Goal: Communication & Community: Answer question/provide support

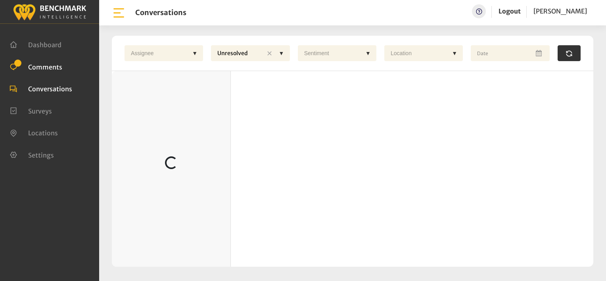
click at [43, 67] on span "Comments" at bounding box center [45, 67] width 34 height 8
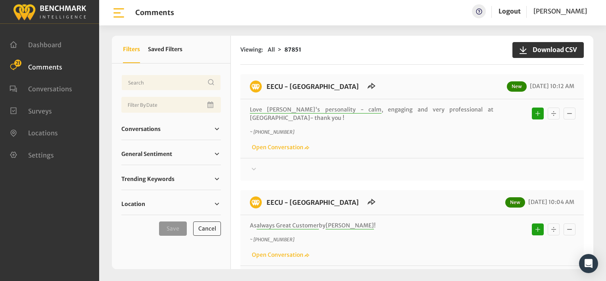
click at [70, 117] on ul "Dashboard Comments 21 Conversations Surveys" at bounding box center [50, 99] width 80 height 132
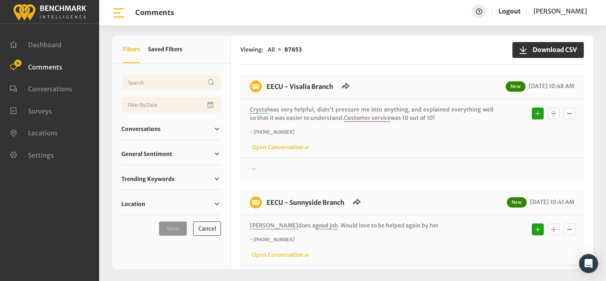
click at [469, 157] on div "Crystal was very helpful, didn't pressure me into anything, and explained every…" at bounding box center [411, 128] width 343 height 59
click at [346, 166] on div at bounding box center [412, 170] width 324 height 10
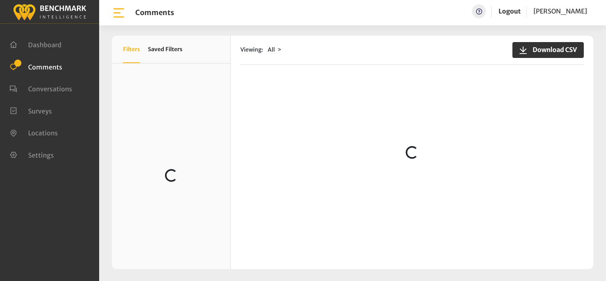
click at [360, 64] on div "Viewing: All Download CSV Loading..." at bounding box center [412, 152] width 362 height 233
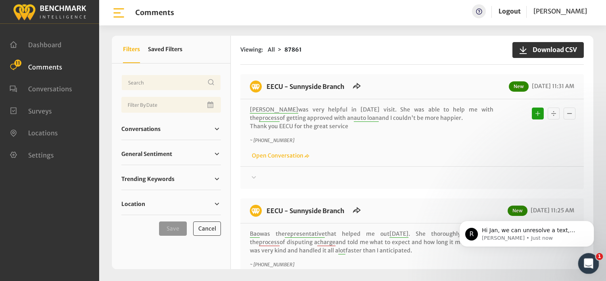
click at [586, 261] on icon "Open Intercom Messenger" at bounding box center [587, 262] width 13 height 13
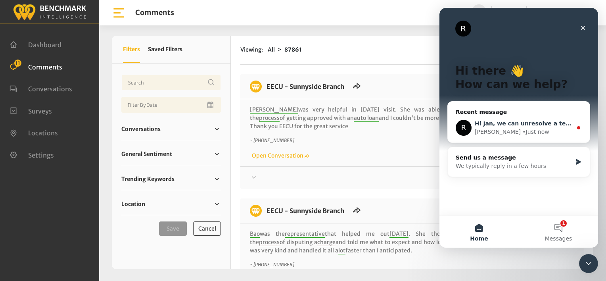
click at [534, 132] on div "Richard • Just now" at bounding box center [524, 132] width 98 height 8
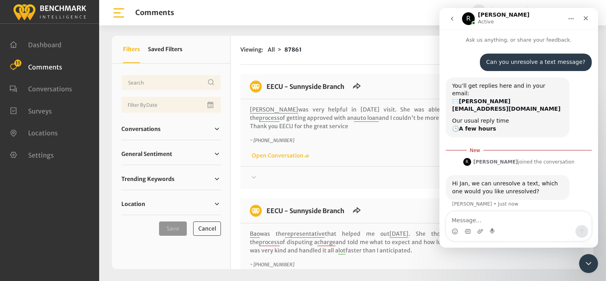
scroll to position [1, 0]
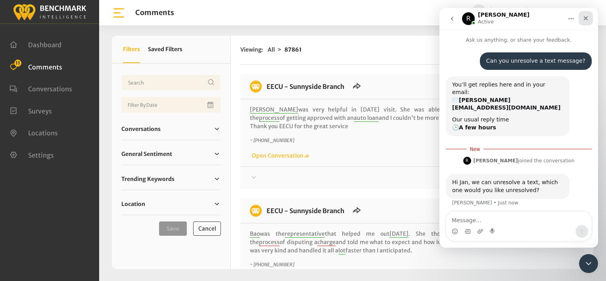
click at [588, 16] on icon "Close" at bounding box center [586, 18] width 6 height 6
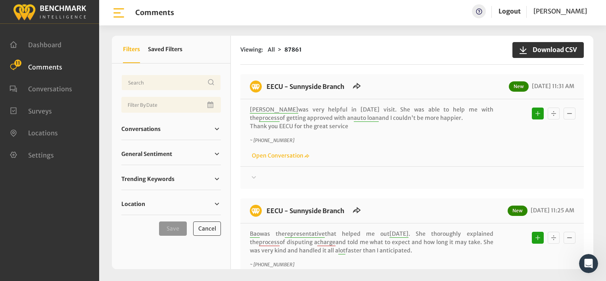
scroll to position [159, 0]
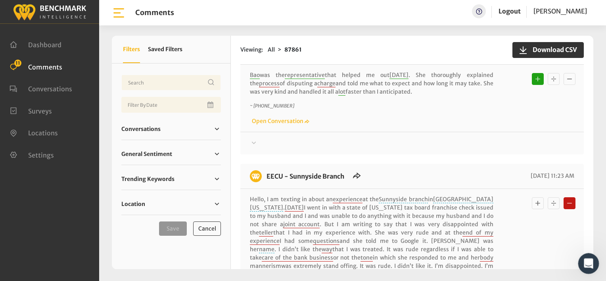
click at [582, 260] on div "Open Intercom Messenger" at bounding box center [587, 262] width 26 height 26
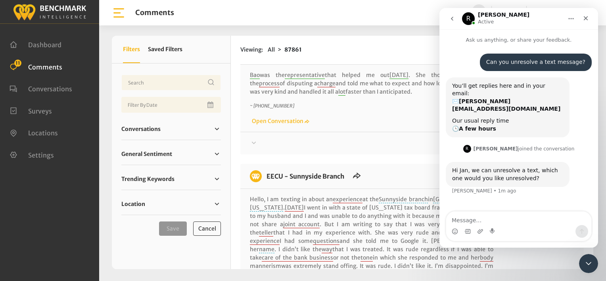
click at [487, 218] on textarea "Message…" at bounding box center [518, 217] width 145 height 13
type textarea "Sunnyside 8/28 @ 11:23"
click at [583, 266] on icon "Close Intercom Messenger" at bounding box center [588, 262] width 10 height 10
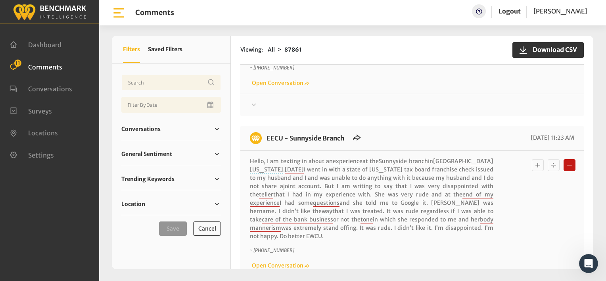
scroll to position [198, 0]
click at [558, 218] on div "Hello, I am texting in about an experience at the Sunnyside branch in Fresno Ca…" at bounding box center [412, 211] width 324 height 113
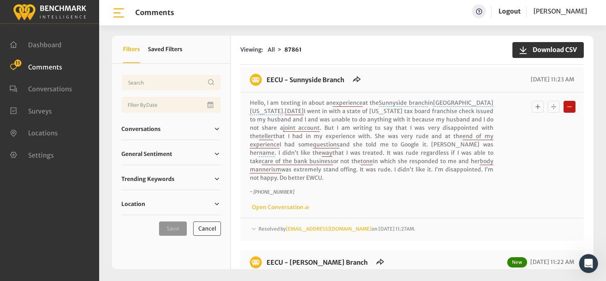
scroll to position [238, 0]
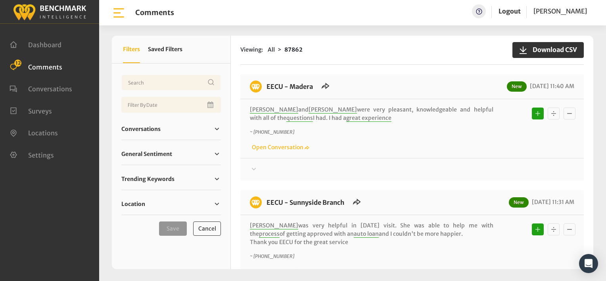
click at [517, 168] on div at bounding box center [412, 170] width 324 height 10
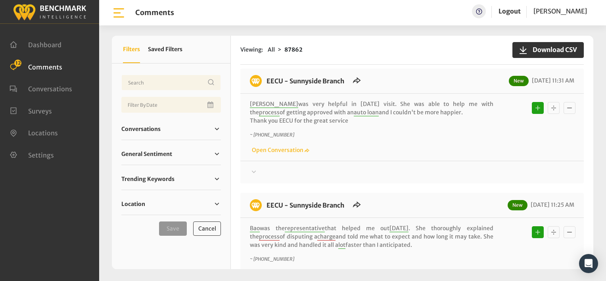
scroll to position [279, 0]
click at [408, 138] on div "~ +15592840645 Open Conversation" at bounding box center [412, 143] width 324 height 23
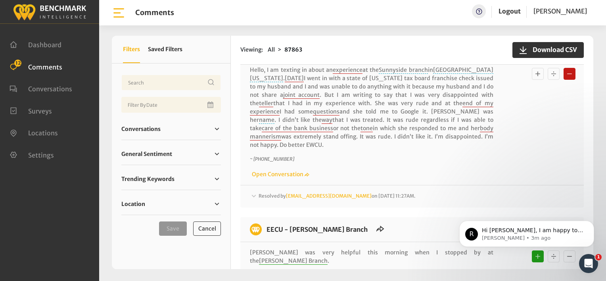
click at [464, 156] on div "~ +12096769226 Open Conversation" at bounding box center [412, 166] width 324 height 23
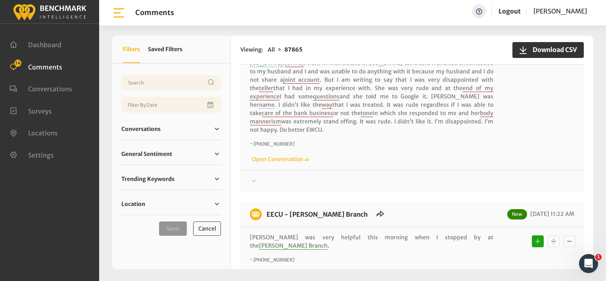
scroll to position [824, 0]
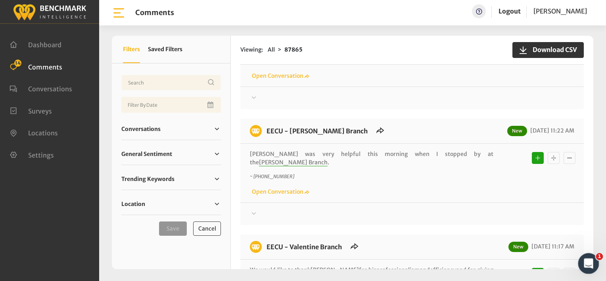
click at [588, 264] on icon "Open Intercom Messenger" at bounding box center [587, 262] width 13 height 13
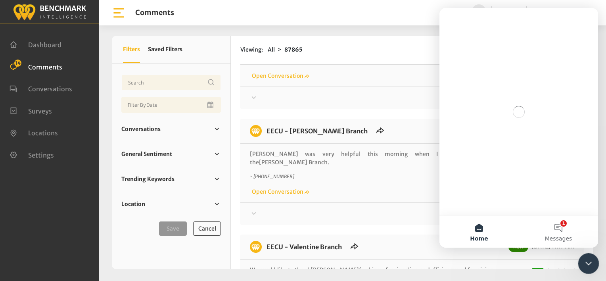
scroll to position [0, 0]
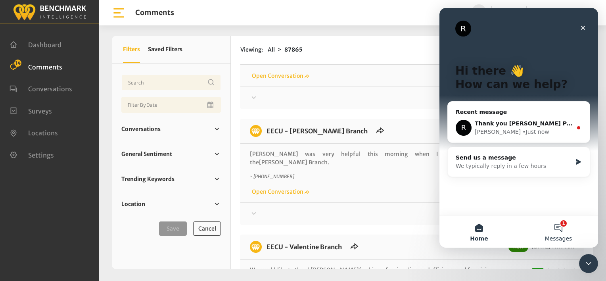
click at [569, 233] on button "1 Messages" at bounding box center [558, 232] width 79 height 32
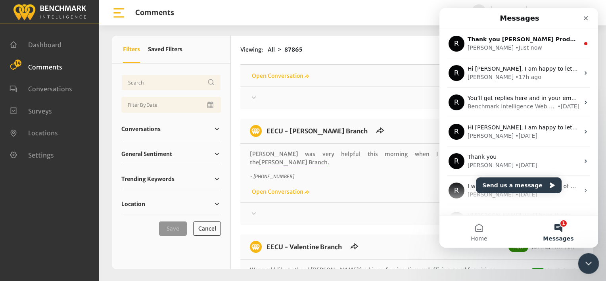
click at [583, 264] on icon "Close Intercom Messenger" at bounding box center [588, 262] width 10 height 10
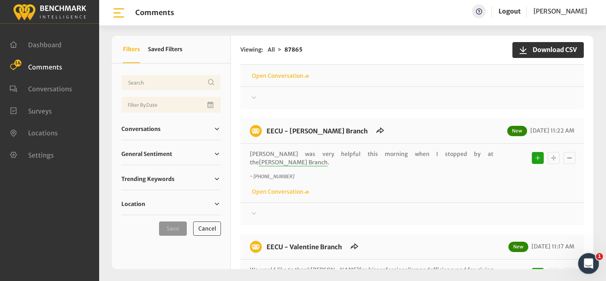
click at [583, 264] on icon "Open Intercom Messenger" at bounding box center [587, 262] width 13 height 13
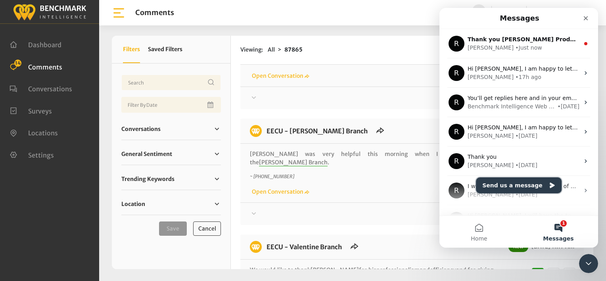
drag, startPoint x: 541, startPoint y: 181, endPoint x: 537, endPoint y: 178, distance: 5.1
click at [539, 179] on button "Send us a message" at bounding box center [519, 185] width 86 height 16
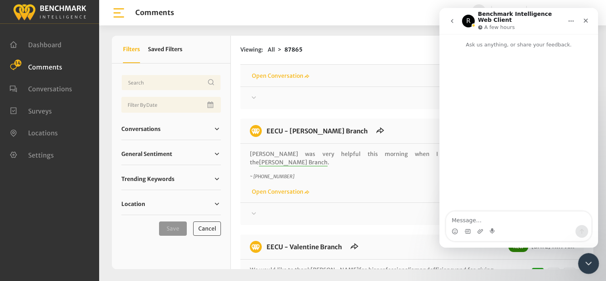
click at [589, 261] on icon "Close Intercom Messenger" at bounding box center [588, 262] width 10 height 10
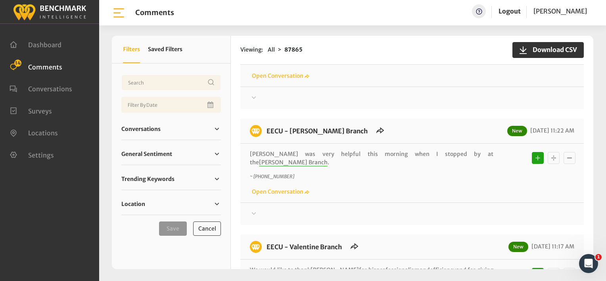
click at [424, 86] on div "Thanks for your feedback about EECU; we’ll be sure to follow up on this. If at …" at bounding box center [411, 94] width 343 height 16
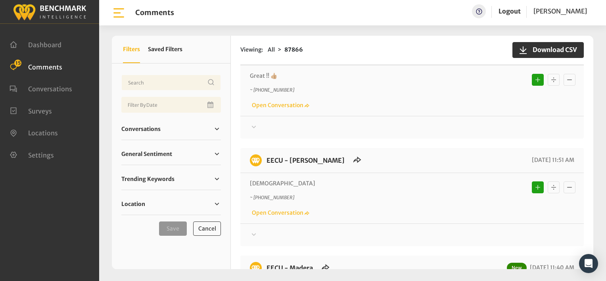
scroll to position [317, 0]
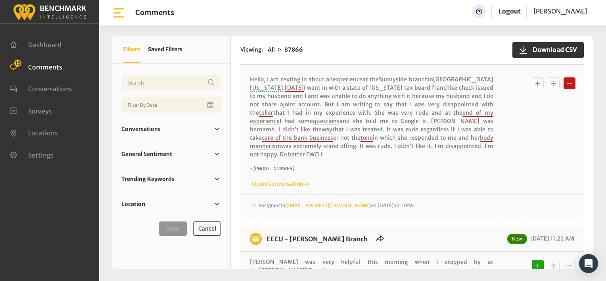
scroll to position [833, 0]
click at [257, 180] on link "Open Conversation" at bounding box center [279, 183] width 59 height 7
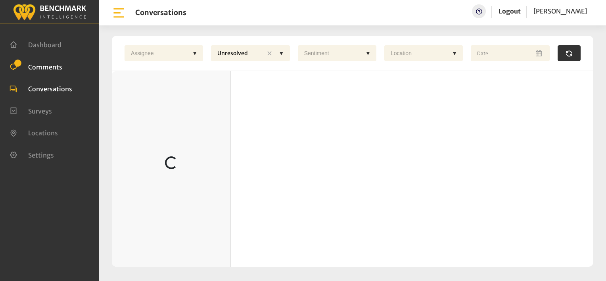
click at [46, 65] on span "Comments" at bounding box center [45, 67] width 34 height 8
click at [40, 67] on span "Comments" at bounding box center [45, 67] width 34 height 8
